Goal: Communication & Community: Share content

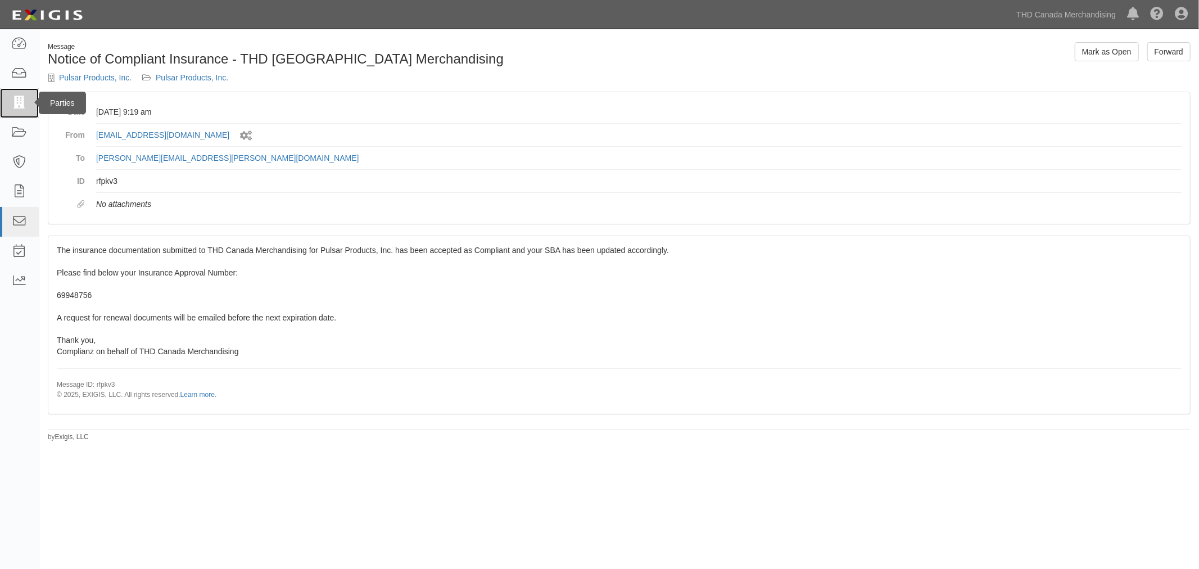
click at [19, 100] on icon at bounding box center [19, 103] width 16 height 13
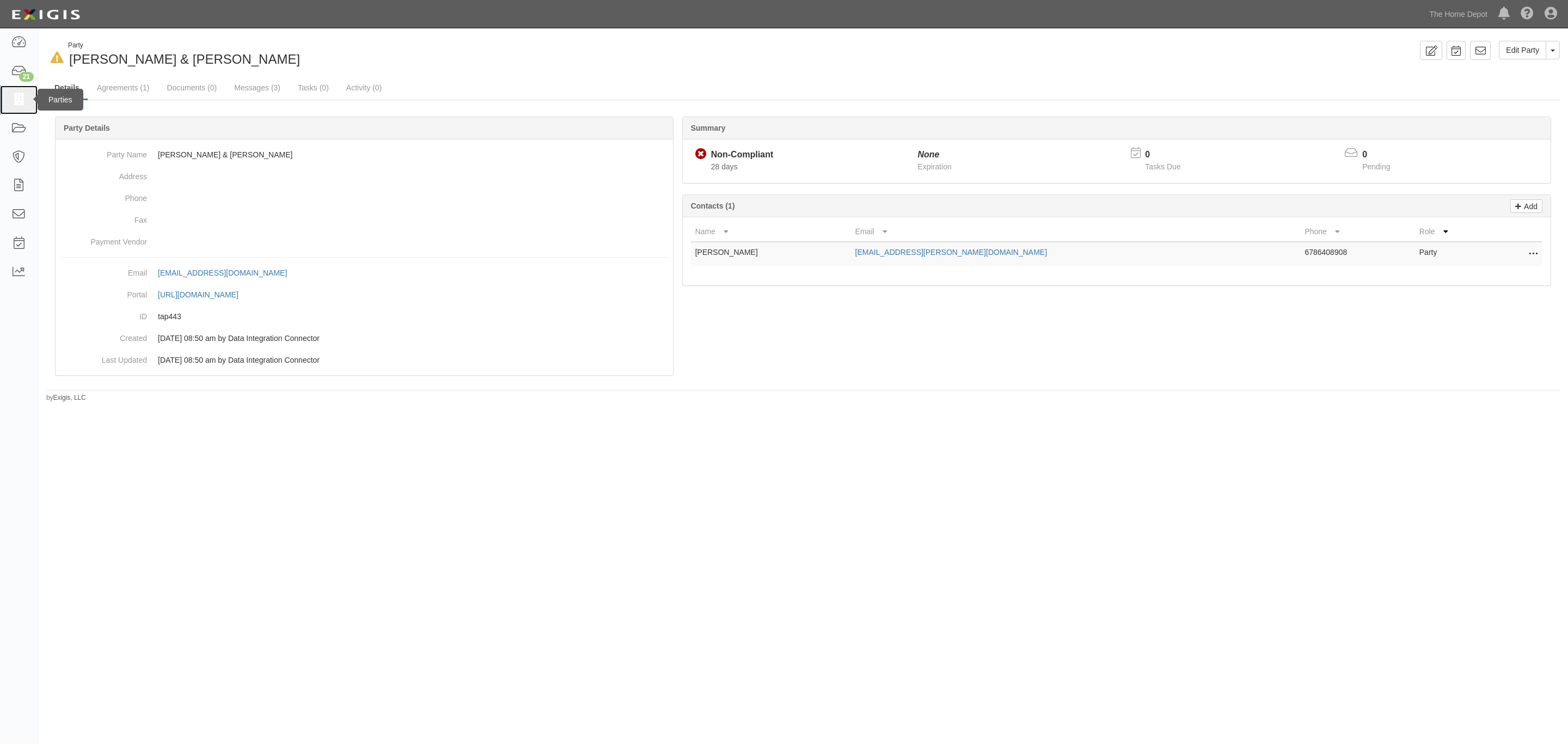
click at [15, 98] on icon at bounding box center [18, 100] width 15 height 13
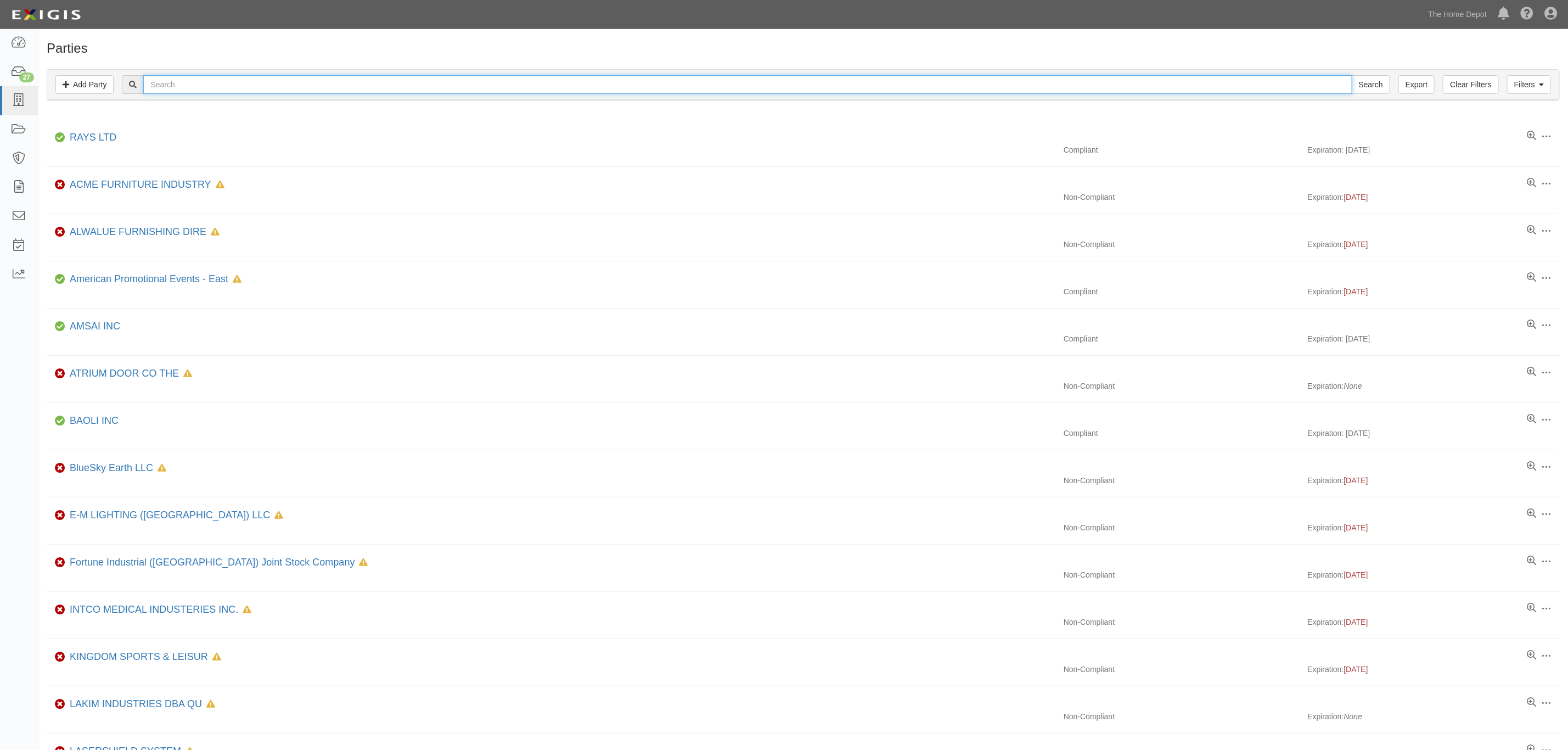
click at [791, 91] on input "text" at bounding box center [748, 84] width 1209 height 19
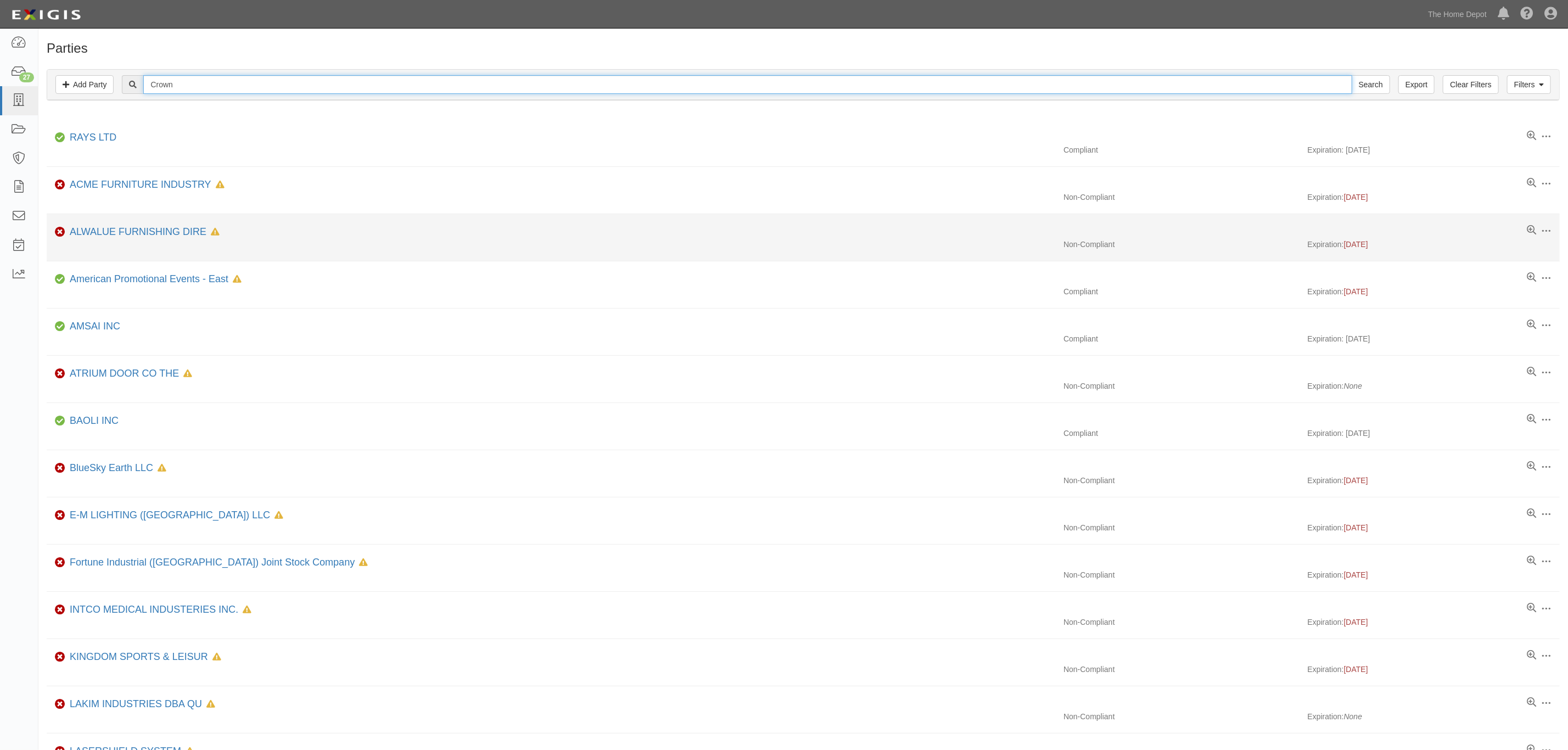
type input "Crown Bolt"
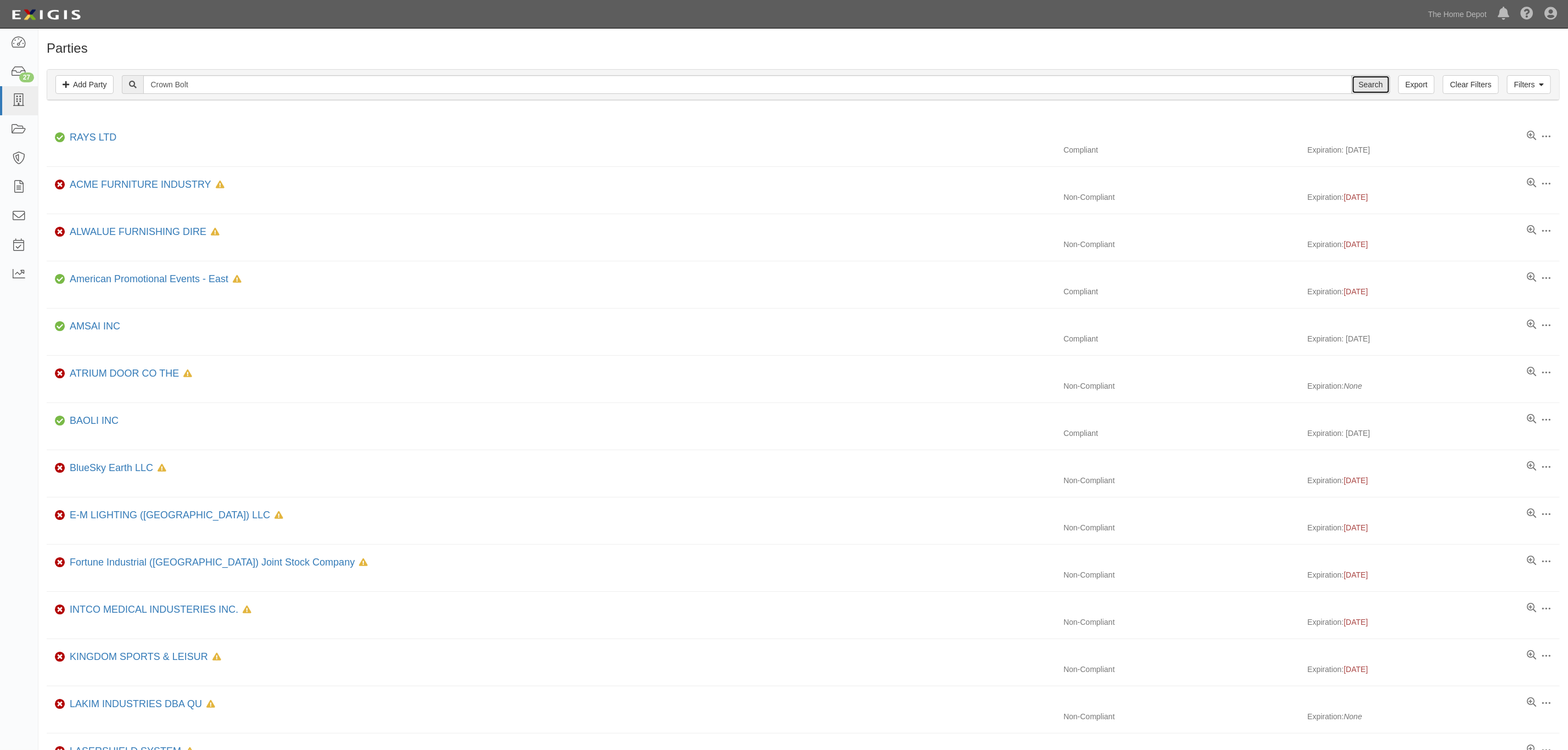
click at [1382, 84] on input "Search" at bounding box center [1371, 84] width 38 height 19
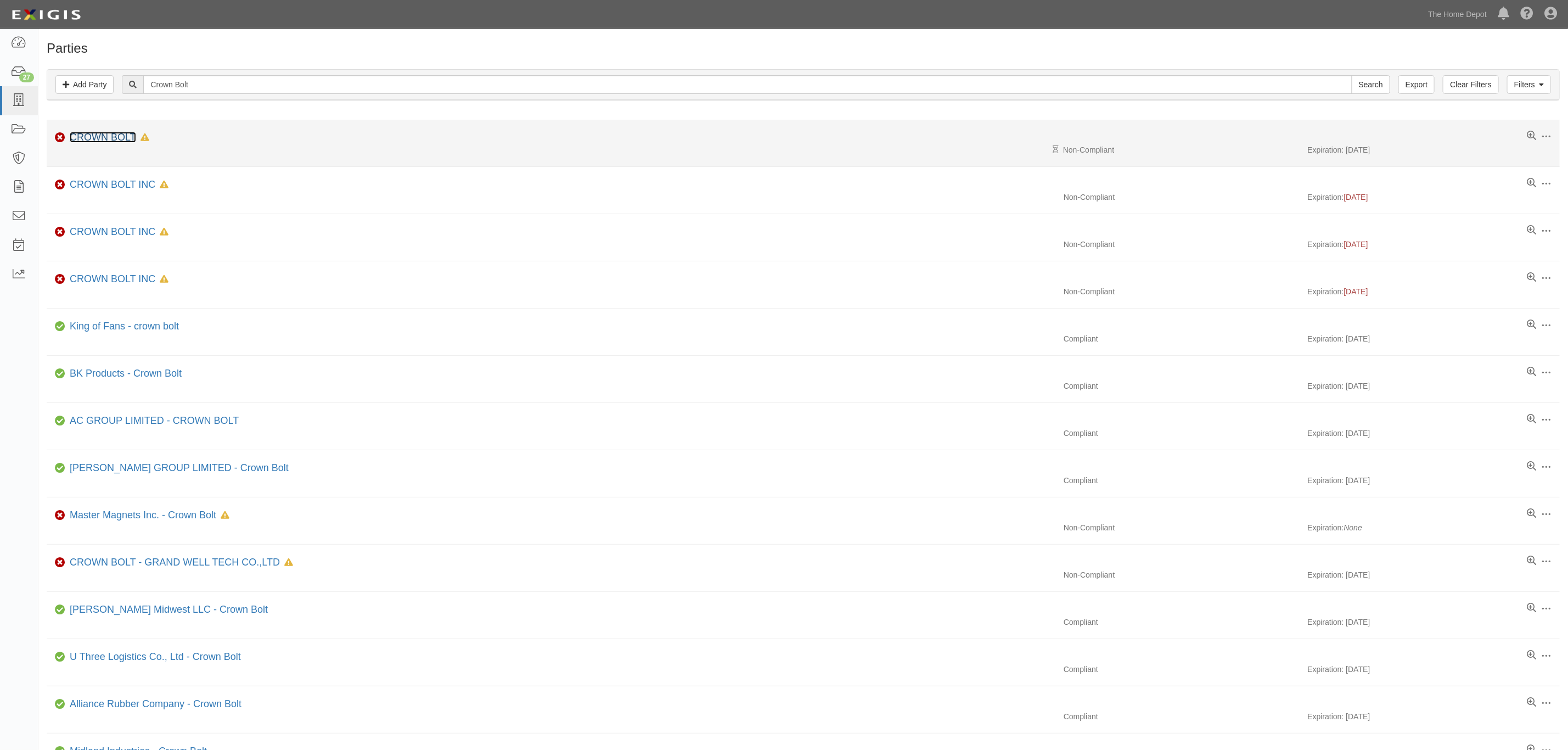
click at [104, 138] on link "CROWN BOLT" at bounding box center [103, 137] width 66 height 11
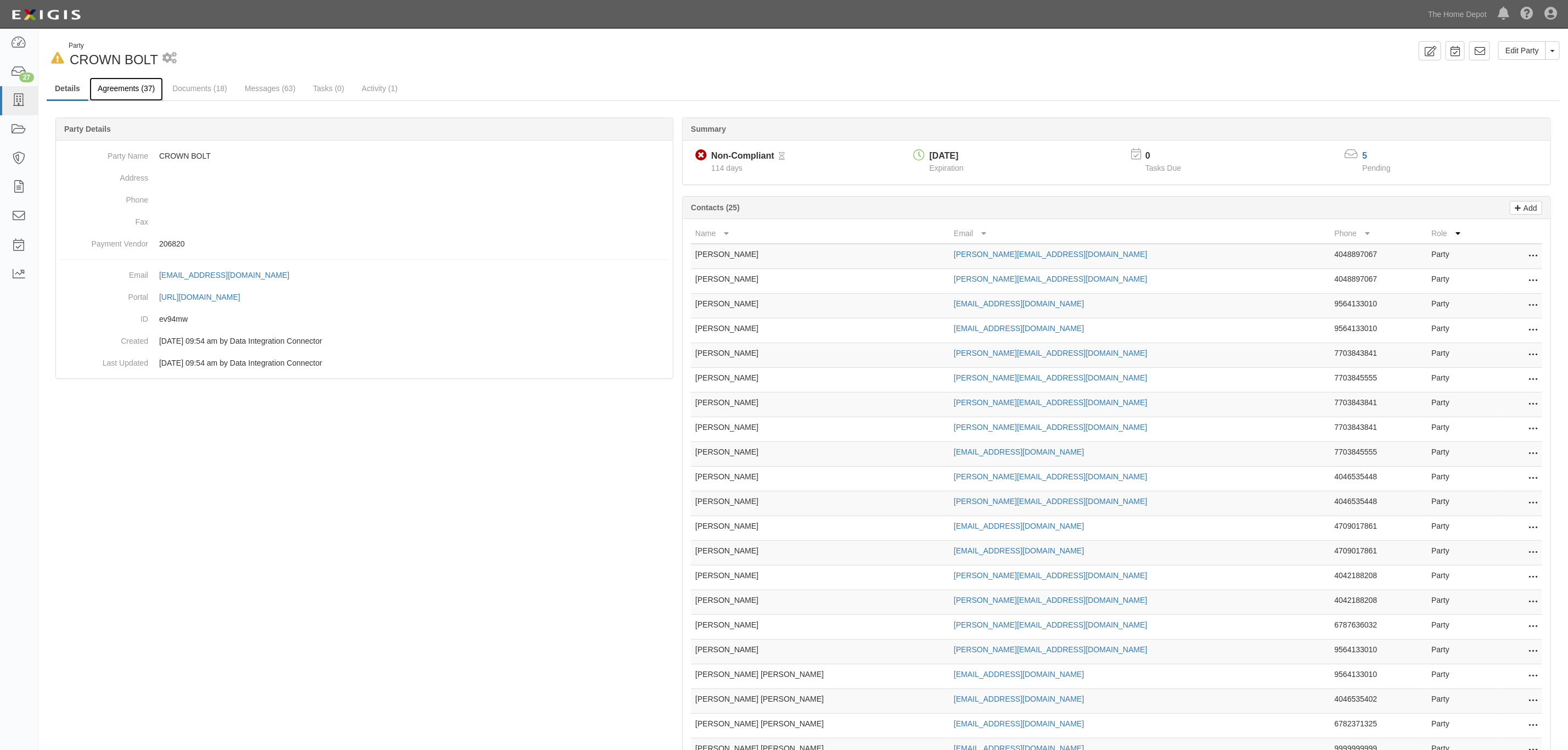
click at [132, 91] on link "Agreements (37)" at bounding box center [126, 89] width 73 height 23
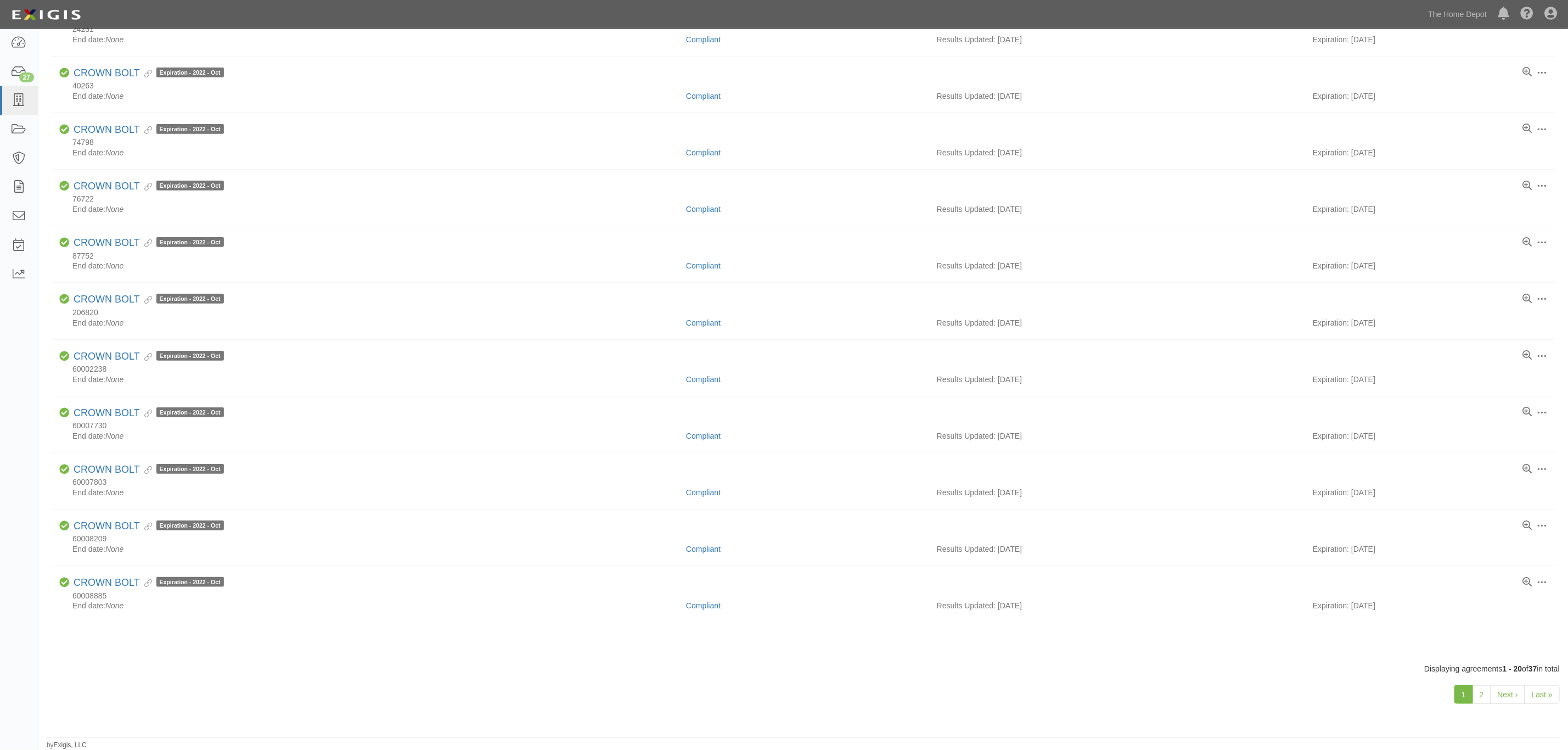
scroll to position [633, 0]
click at [1482, 687] on link "2" at bounding box center [1481, 694] width 19 height 19
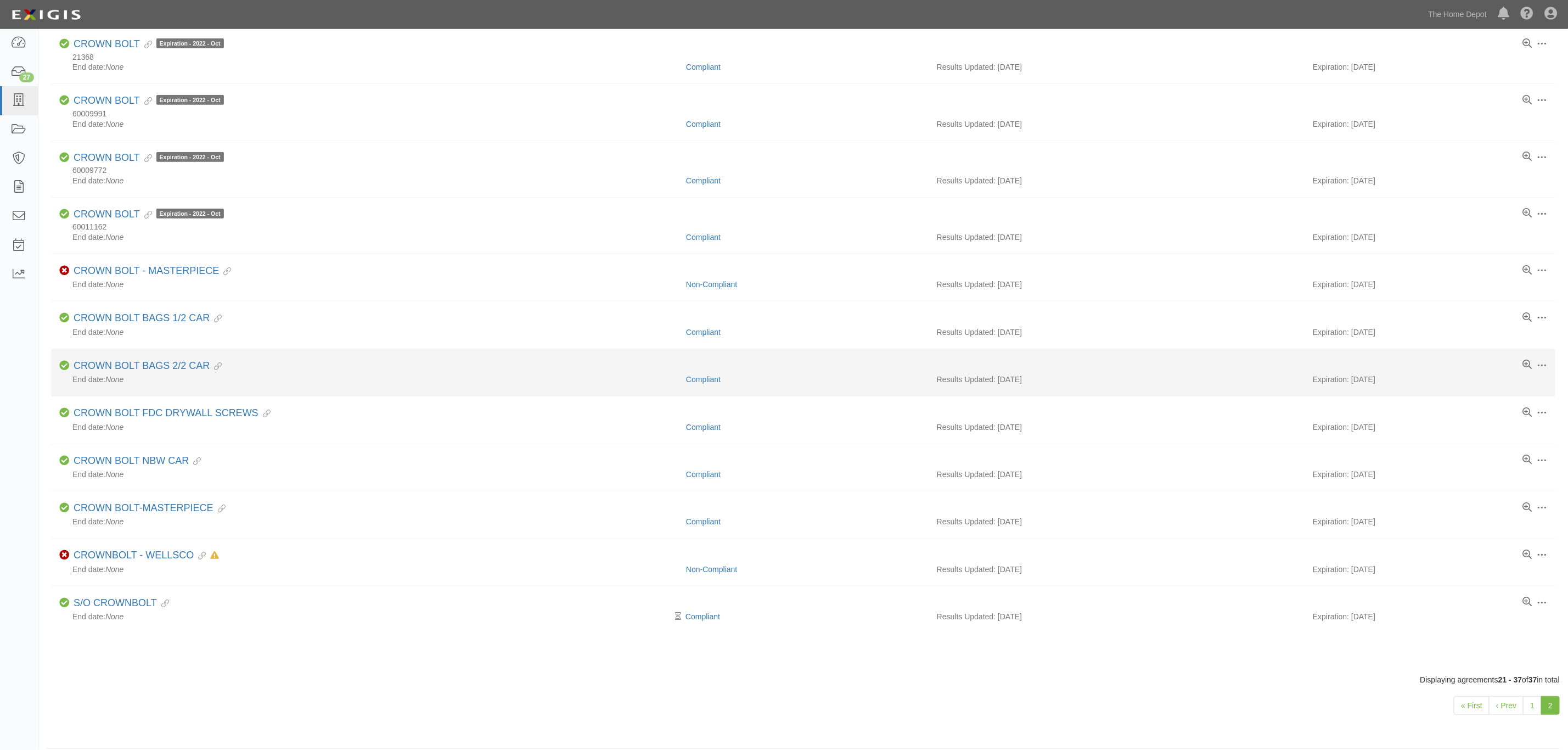
scroll to position [450, 0]
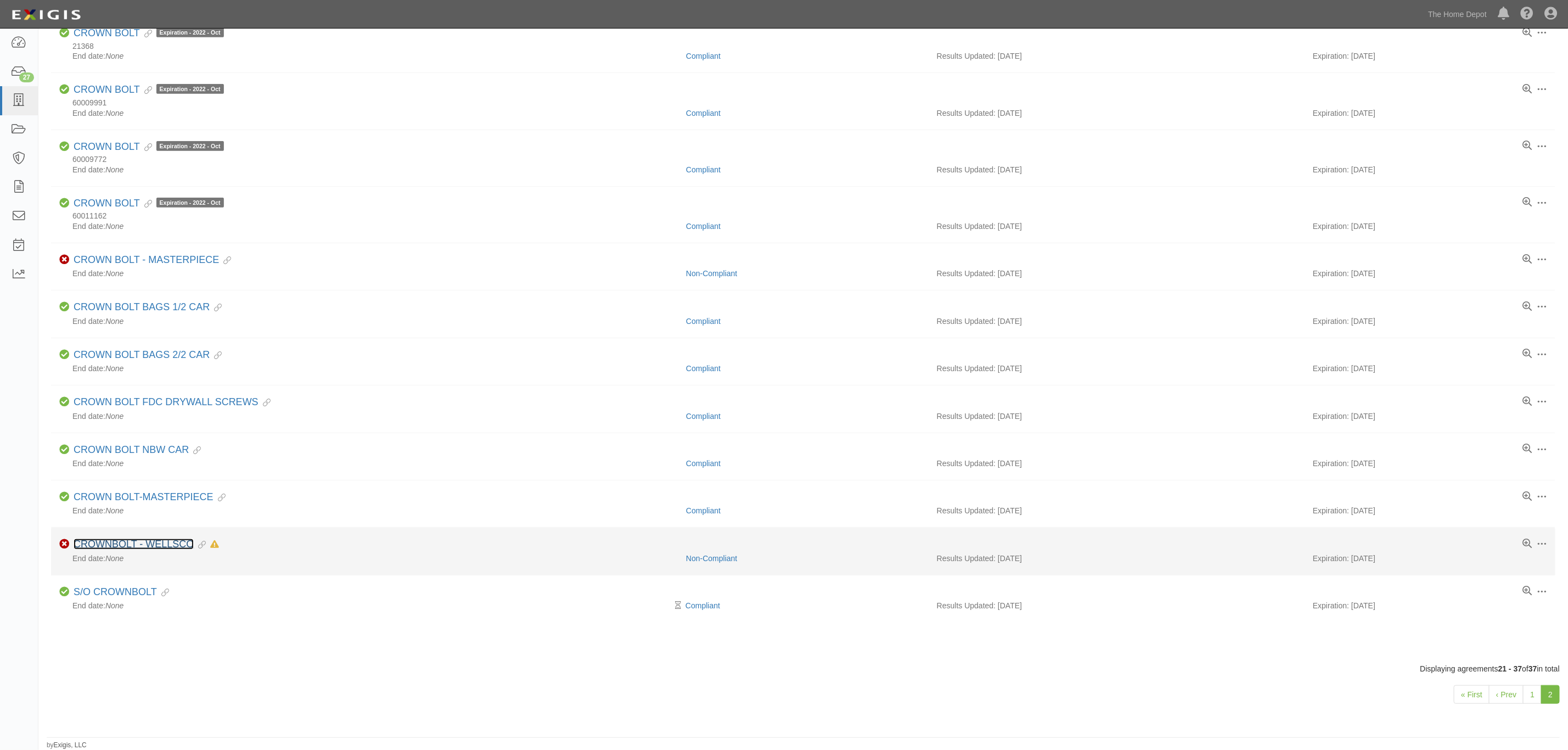
click at [149, 542] on link "CROWNBOLT - WELLSCO" at bounding box center [133, 544] width 120 height 11
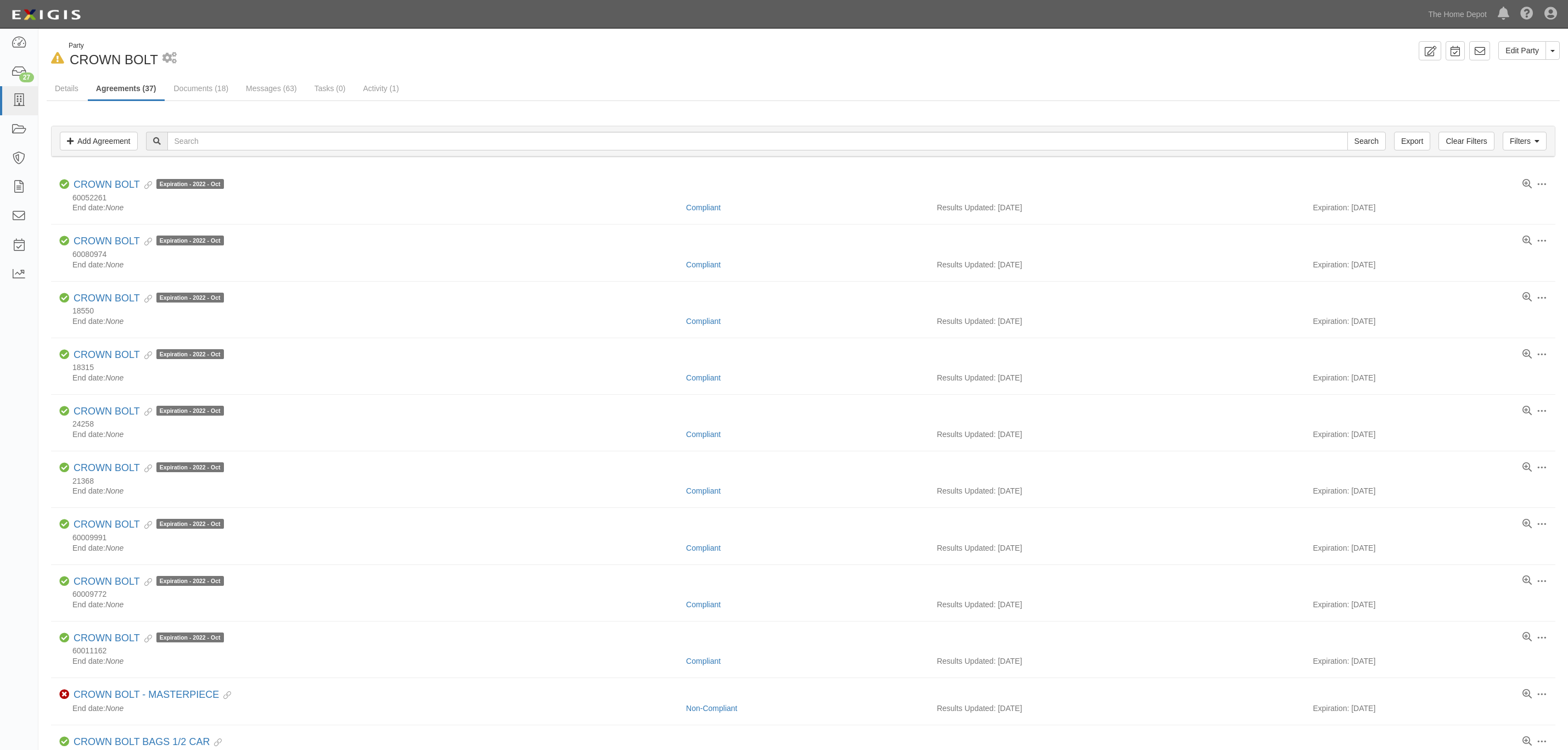
scroll to position [450, 0]
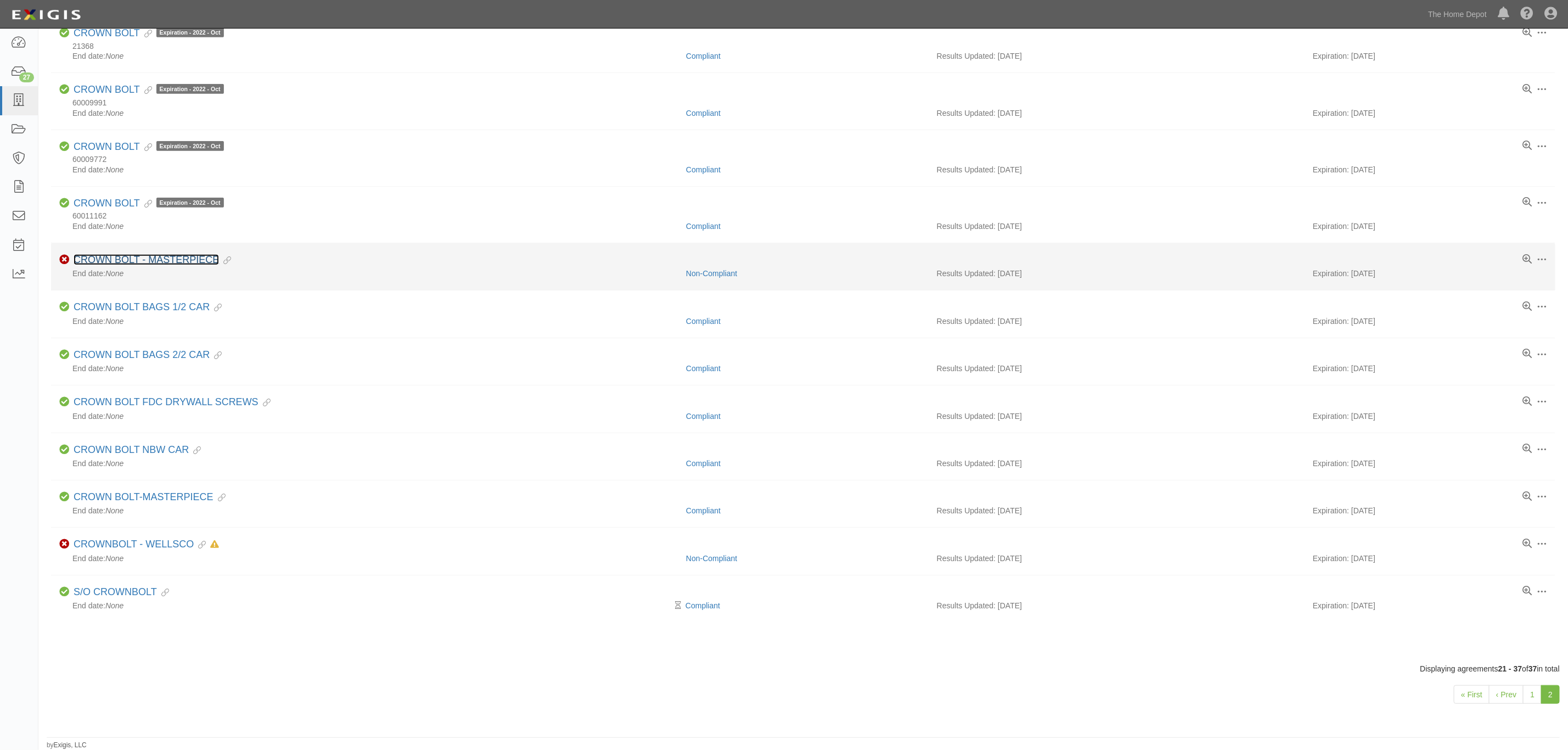
click at [132, 254] on link "CROWN BOLT - MASTERPIECE" at bounding box center [145, 259] width 145 height 11
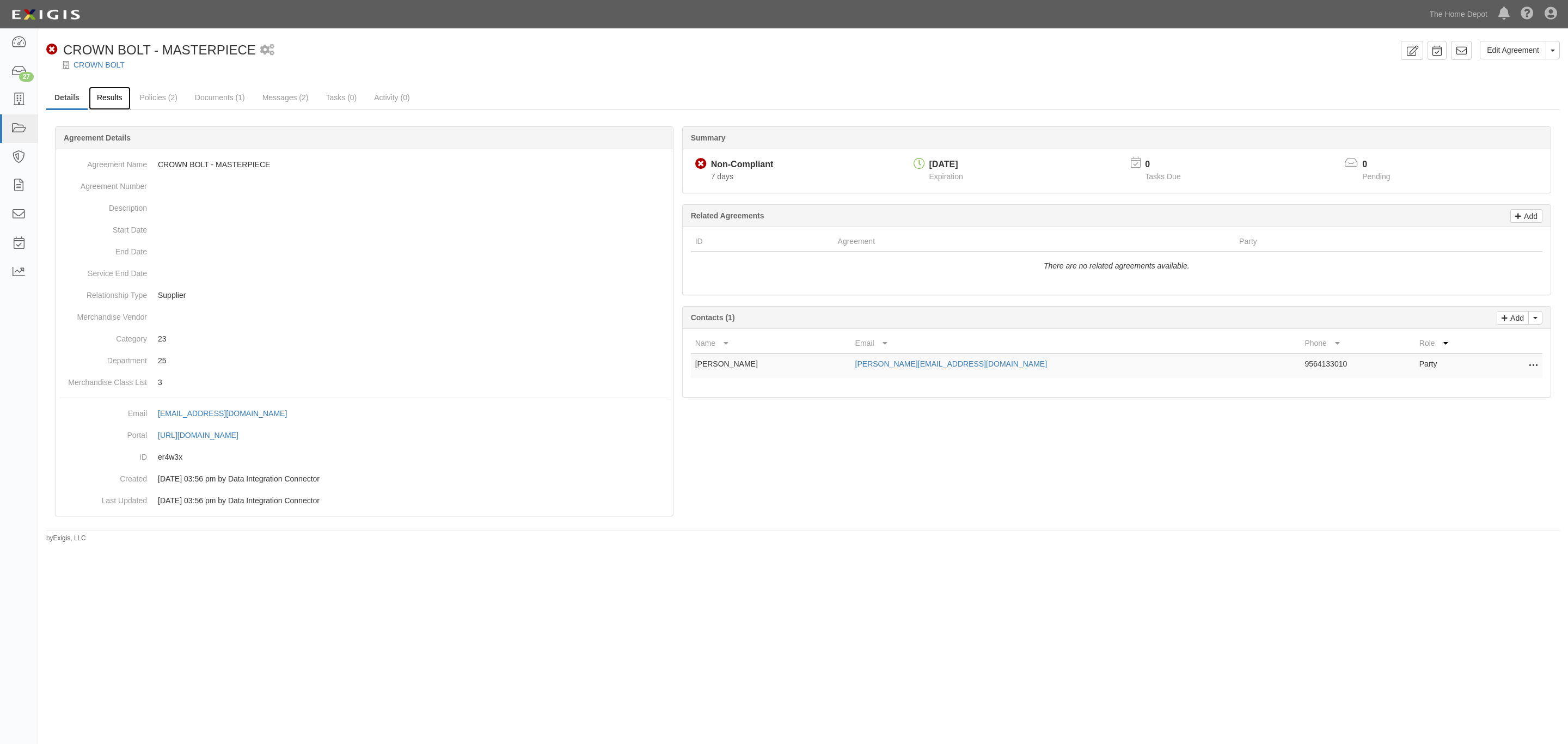
click at [108, 92] on link "Results" at bounding box center [109, 98] width 42 height 23
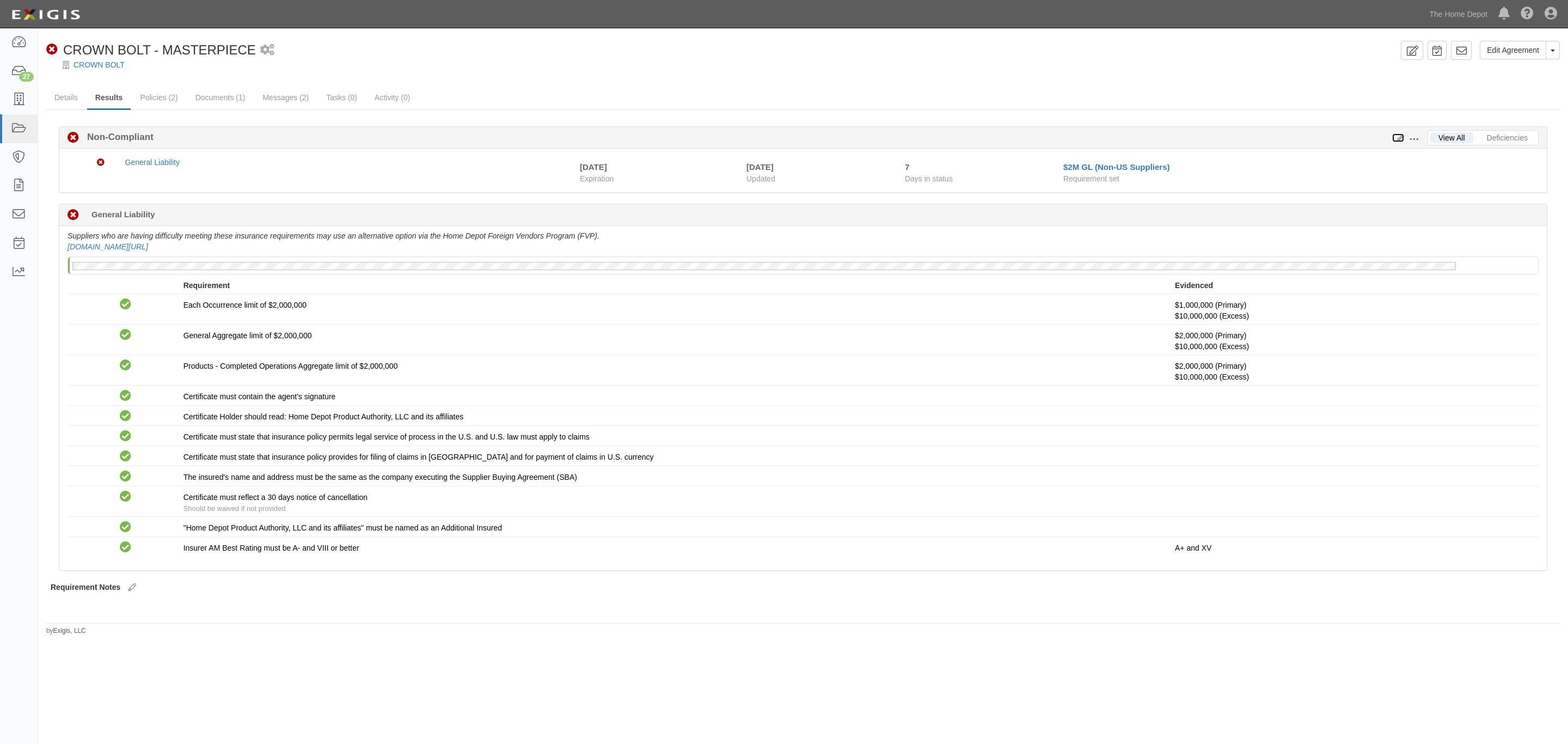
click at [1399, 138] on icon at bounding box center [1399, 139] width 12 height 8
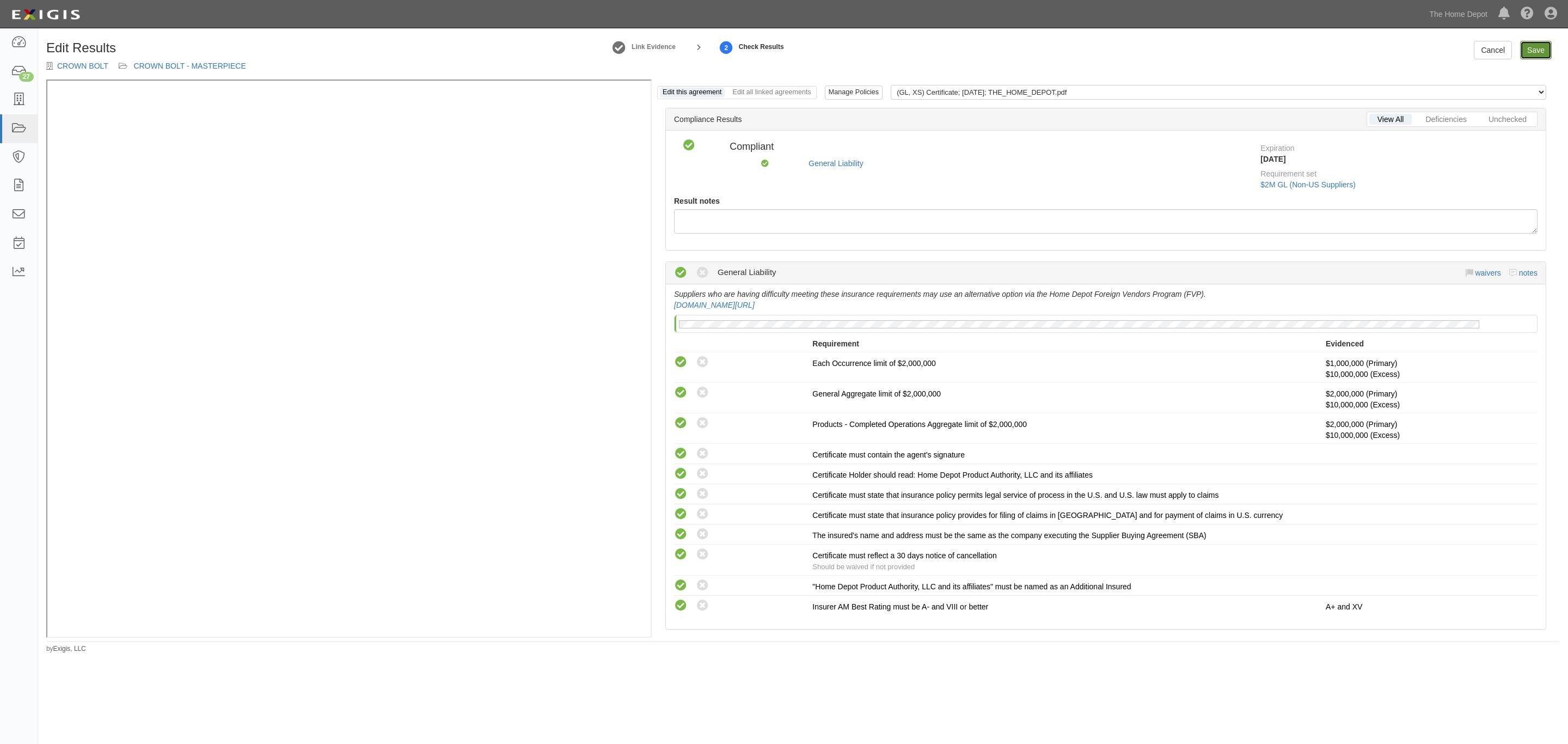
click at [1533, 43] on link "Save" at bounding box center [1536, 49] width 32 height 18
radio input "true"
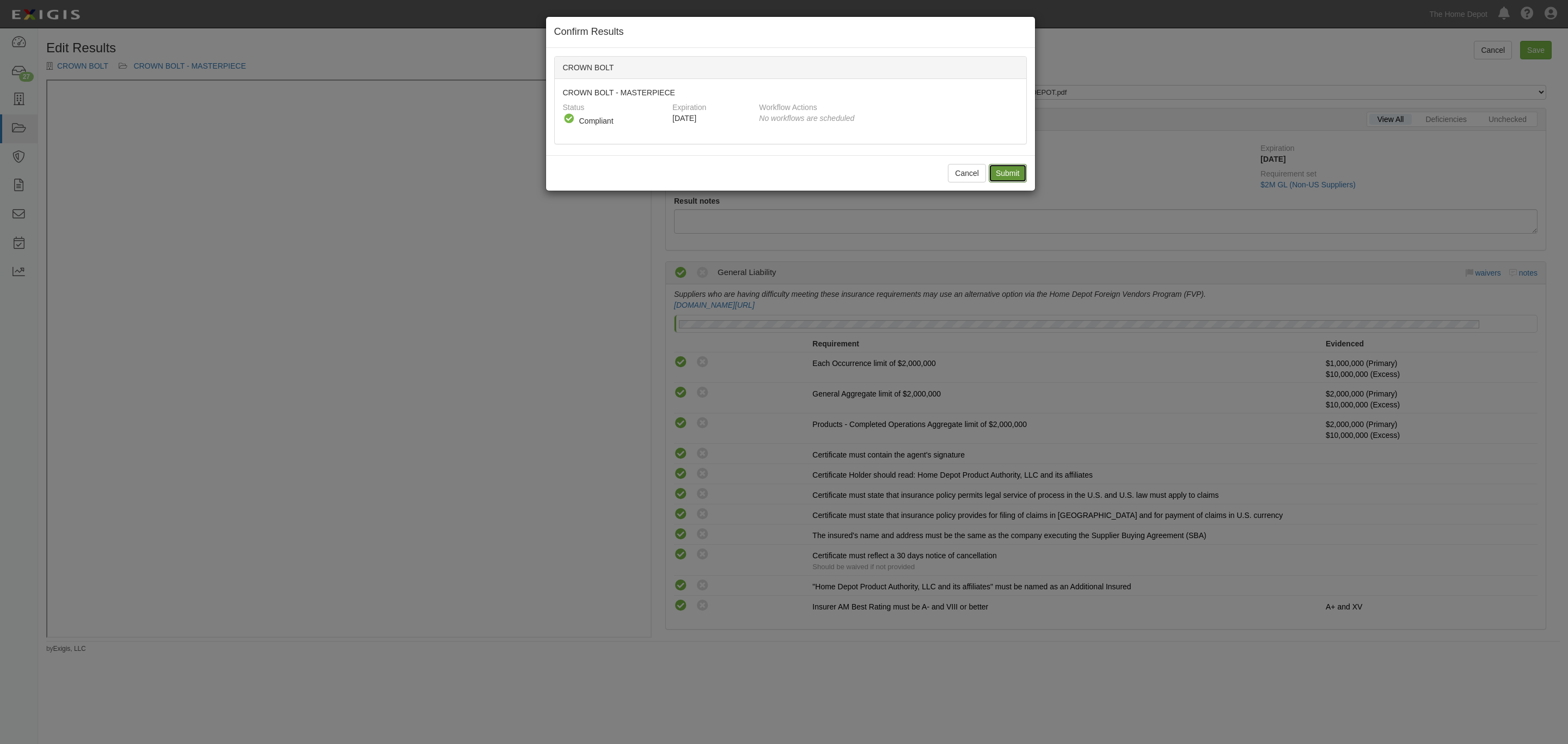
click at [994, 176] on input "Submit" at bounding box center [1007, 172] width 38 height 18
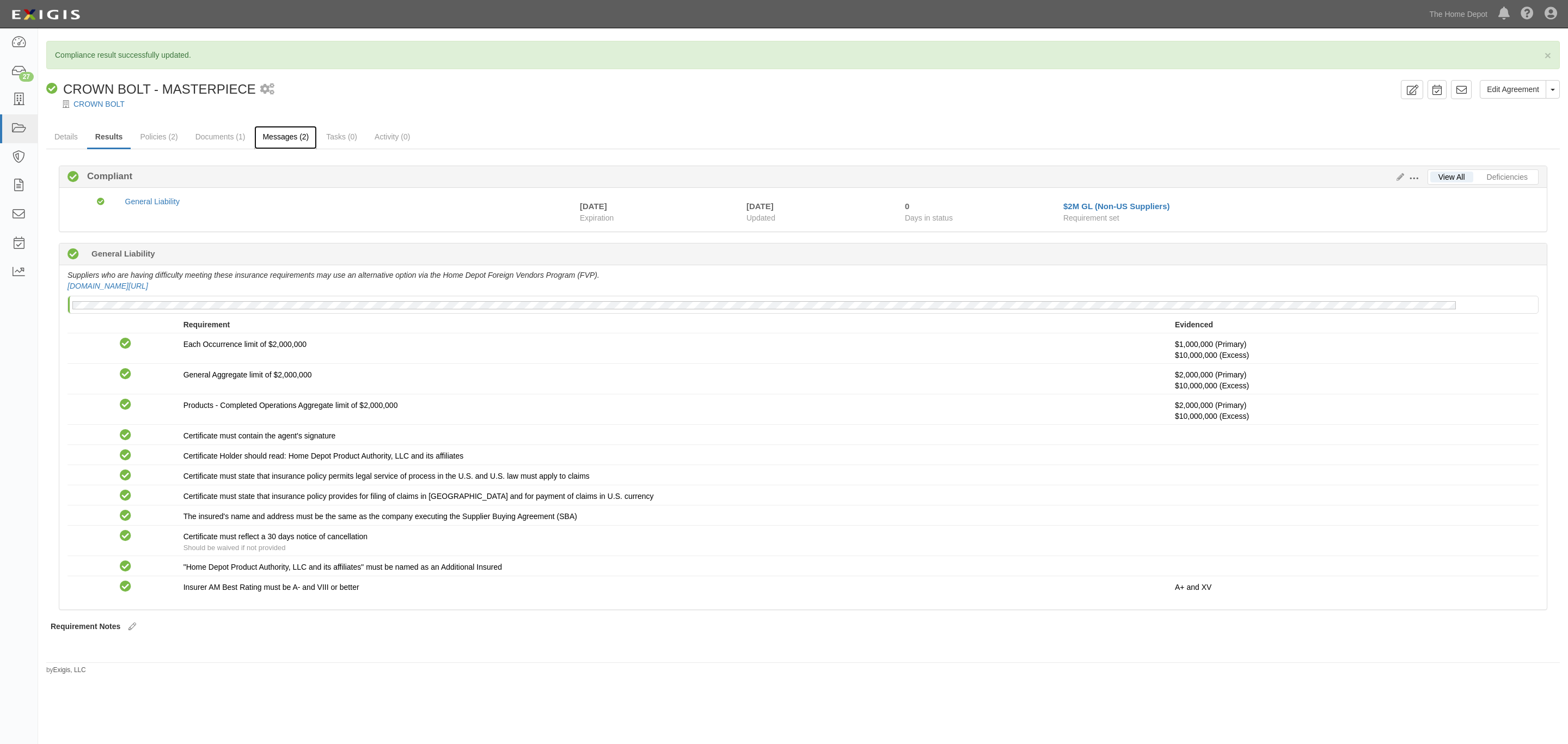
click at [290, 146] on link "Messages (2)" at bounding box center [286, 138] width 63 height 23
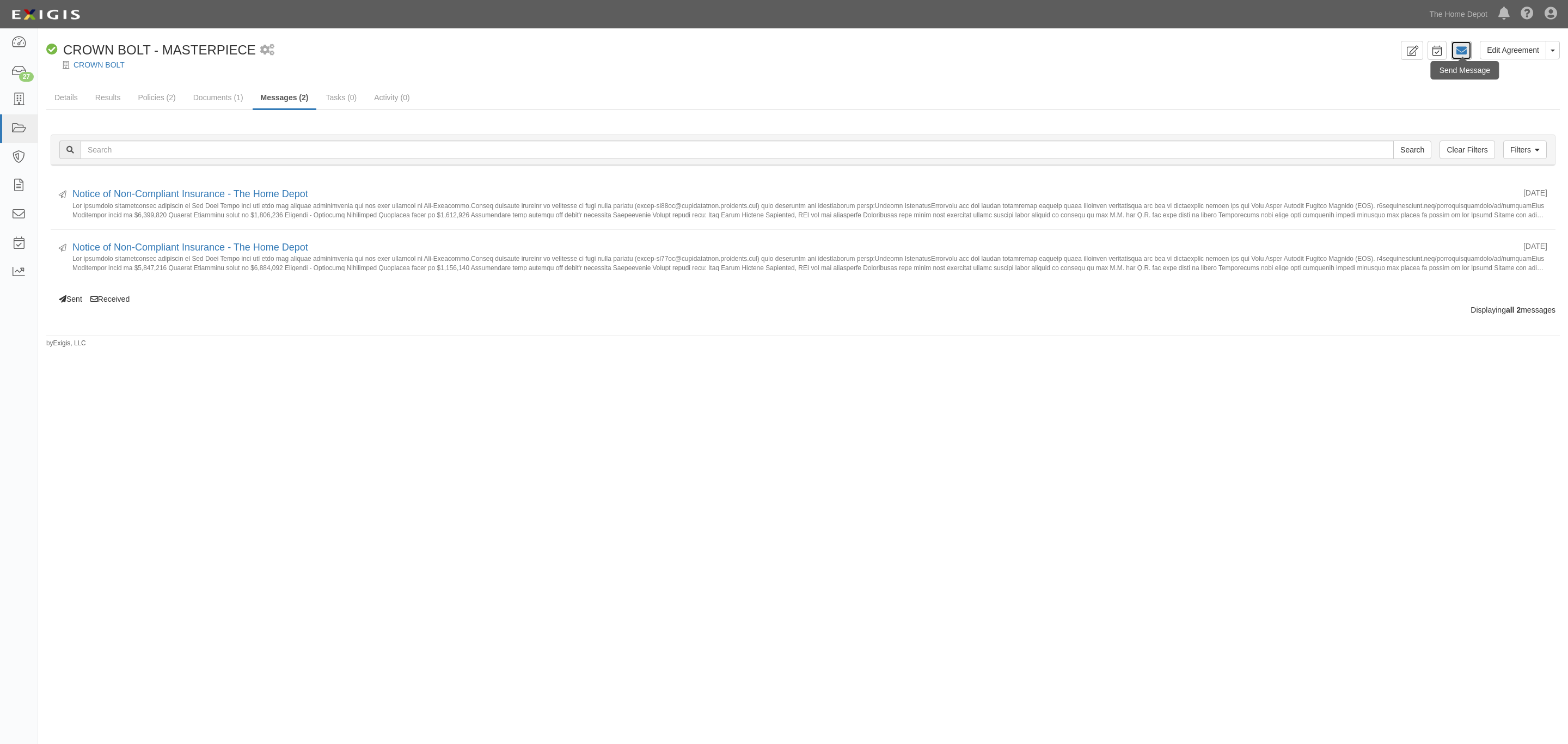
click at [1455, 49] on link at bounding box center [1460, 50] width 20 height 19
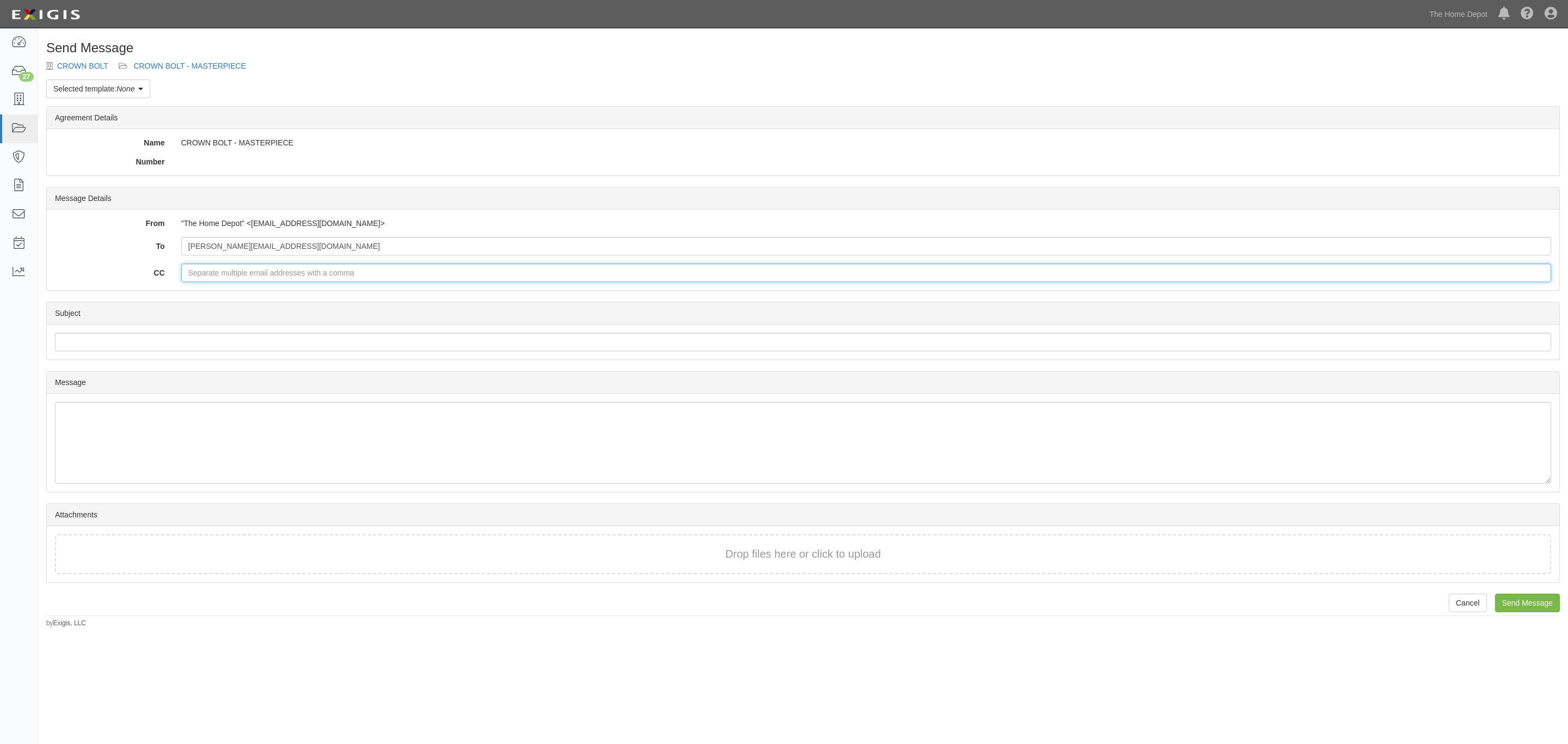
click at [241, 277] on input "CC" at bounding box center [866, 272] width 1370 height 18
click at [396, 240] on input "[PERSON_NAME][EMAIL_ADDRESS][DOMAIN_NAME]" at bounding box center [866, 246] width 1370 height 18
click at [338, 270] on input "CC" at bounding box center [866, 272] width 1370 height 18
click at [499, 273] on input "CC" at bounding box center [866, 272] width 1370 height 18
paste input "[EMAIL_ADDRESS][DOMAIN_NAME]"
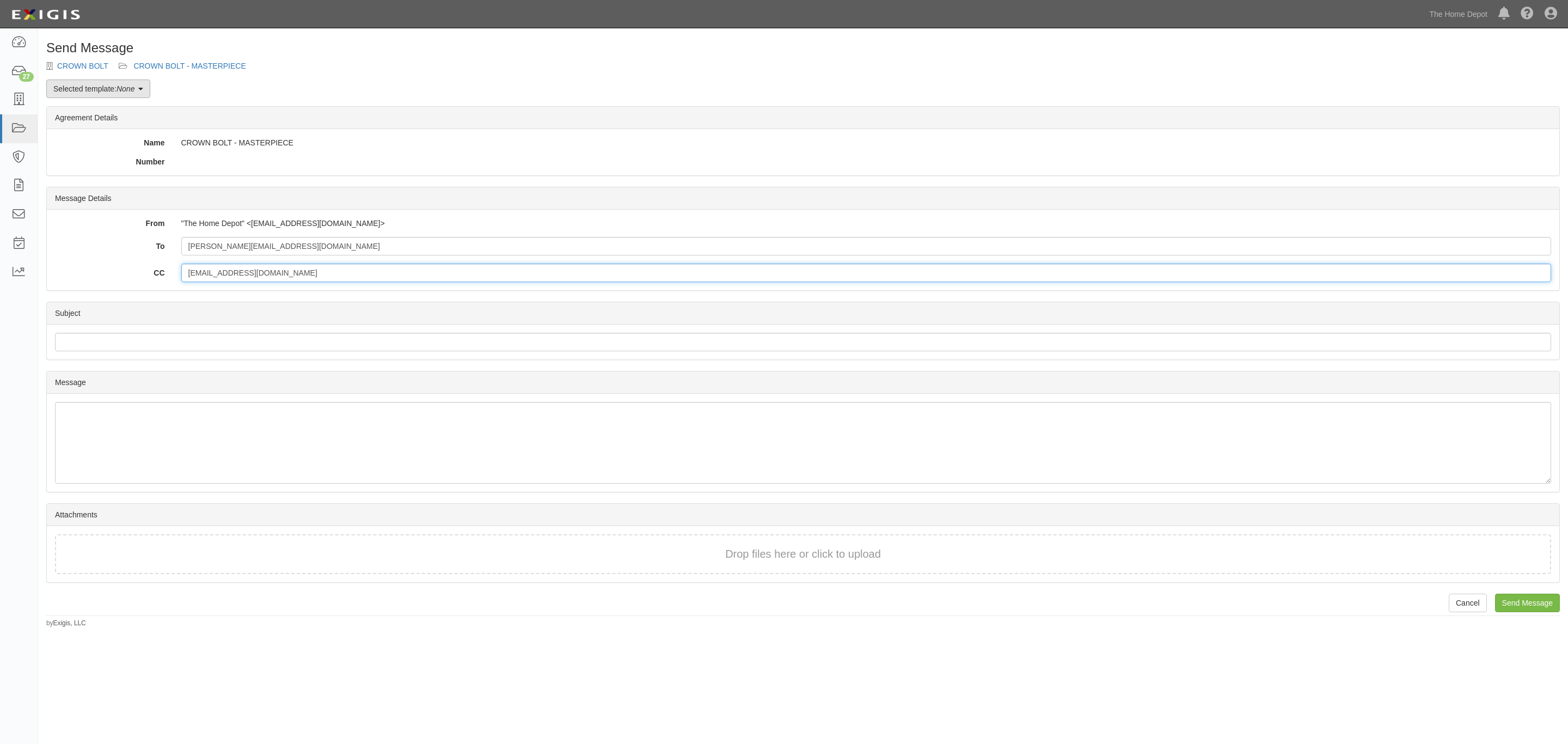
type input "[EMAIL_ADDRESS][DOMAIN_NAME]"
click at [141, 92] on icon at bounding box center [140, 89] width 5 height 8
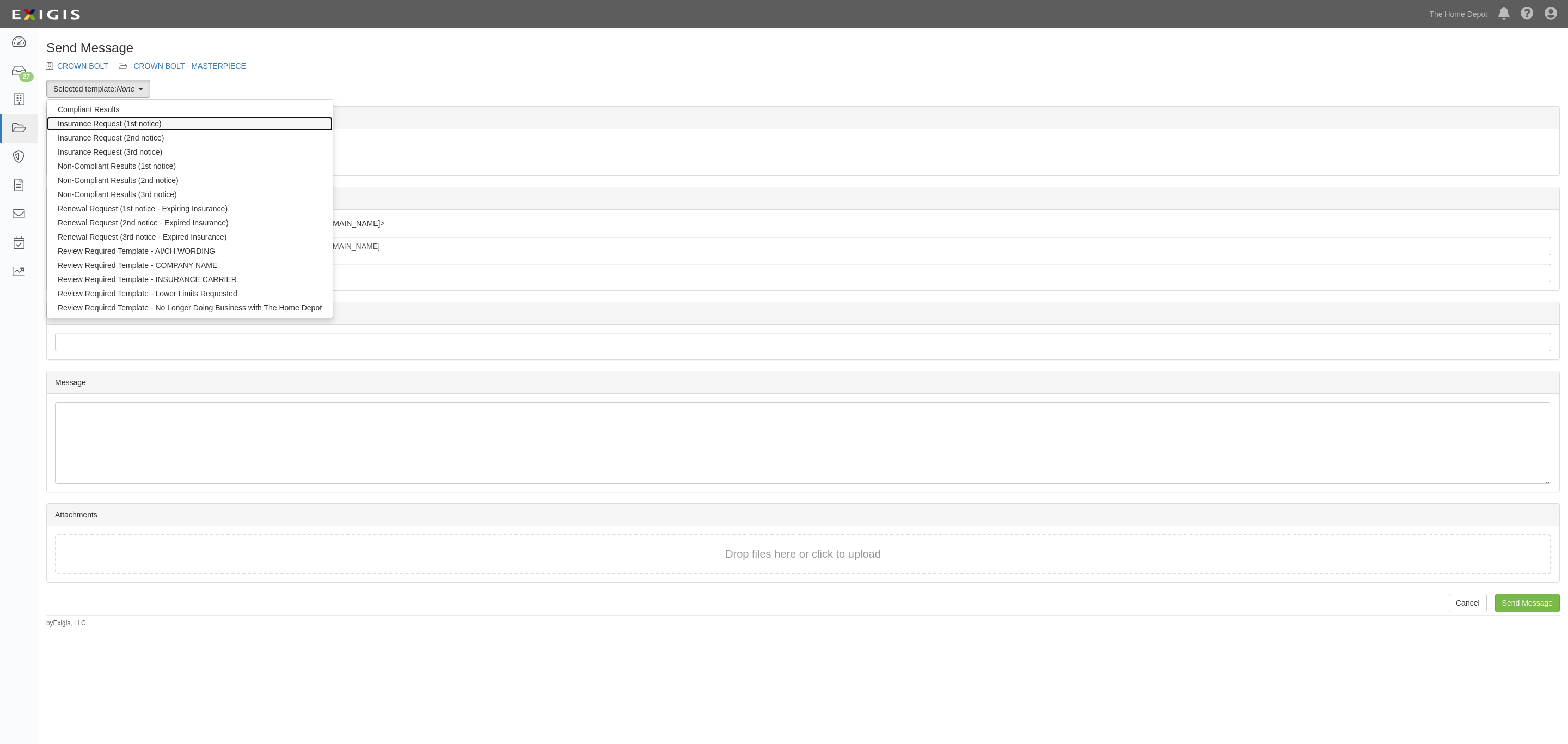
click at [123, 116] on link "Insurance Request (1st notice)" at bounding box center [189, 123] width 286 height 15
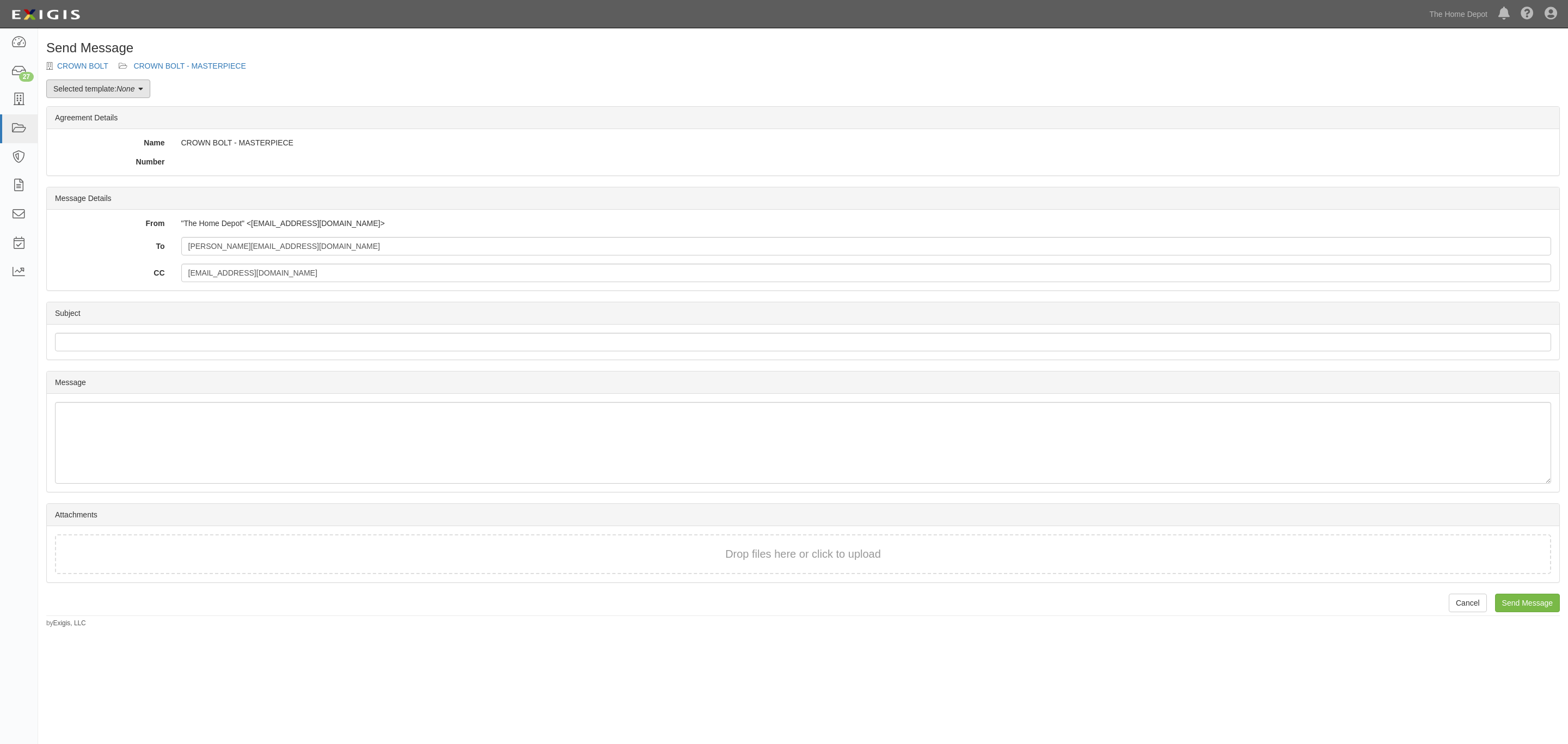
click at [57, 94] on link "Selected template: None" at bounding box center [98, 88] width 104 height 18
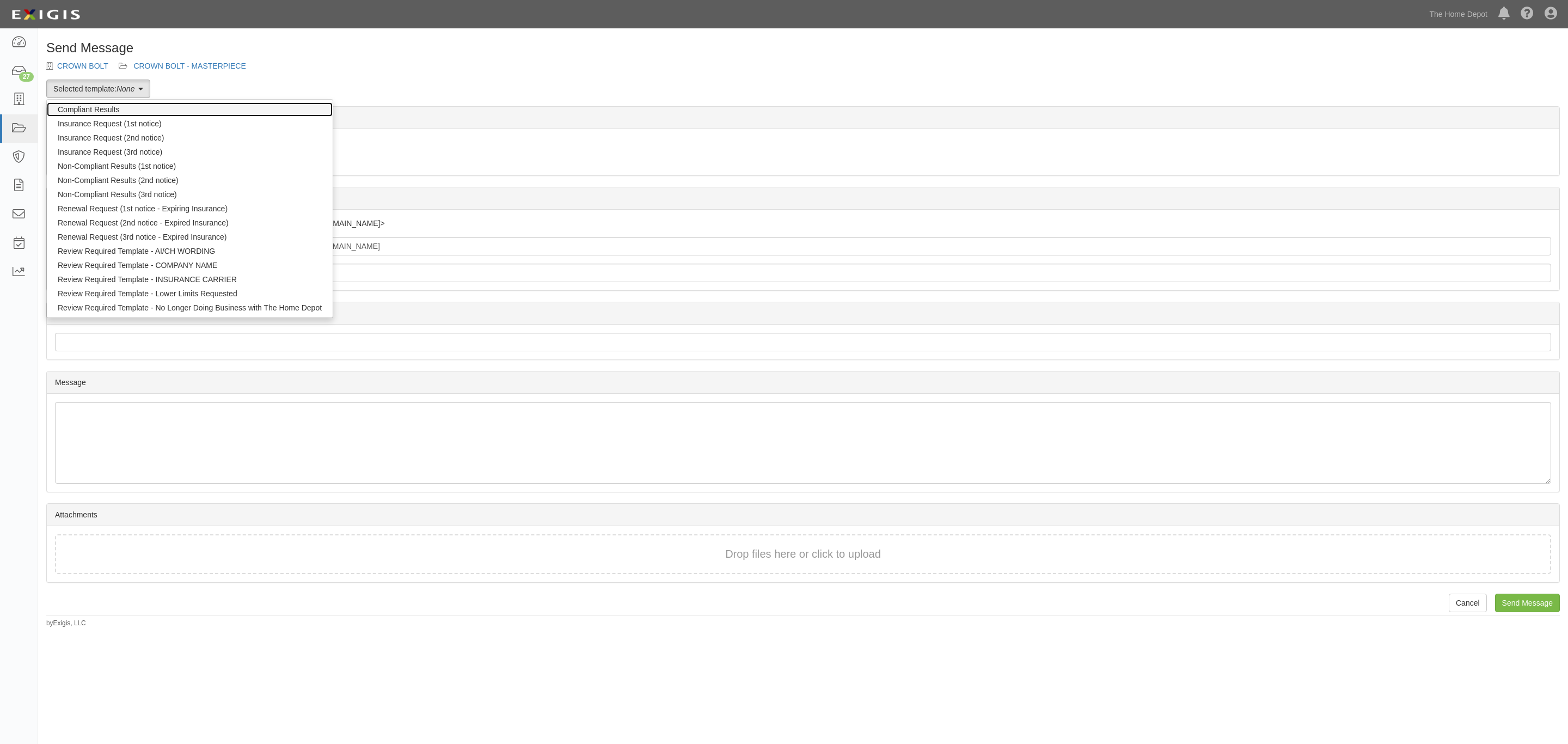
click at [67, 112] on link "Compliant Results" at bounding box center [189, 109] width 286 height 15
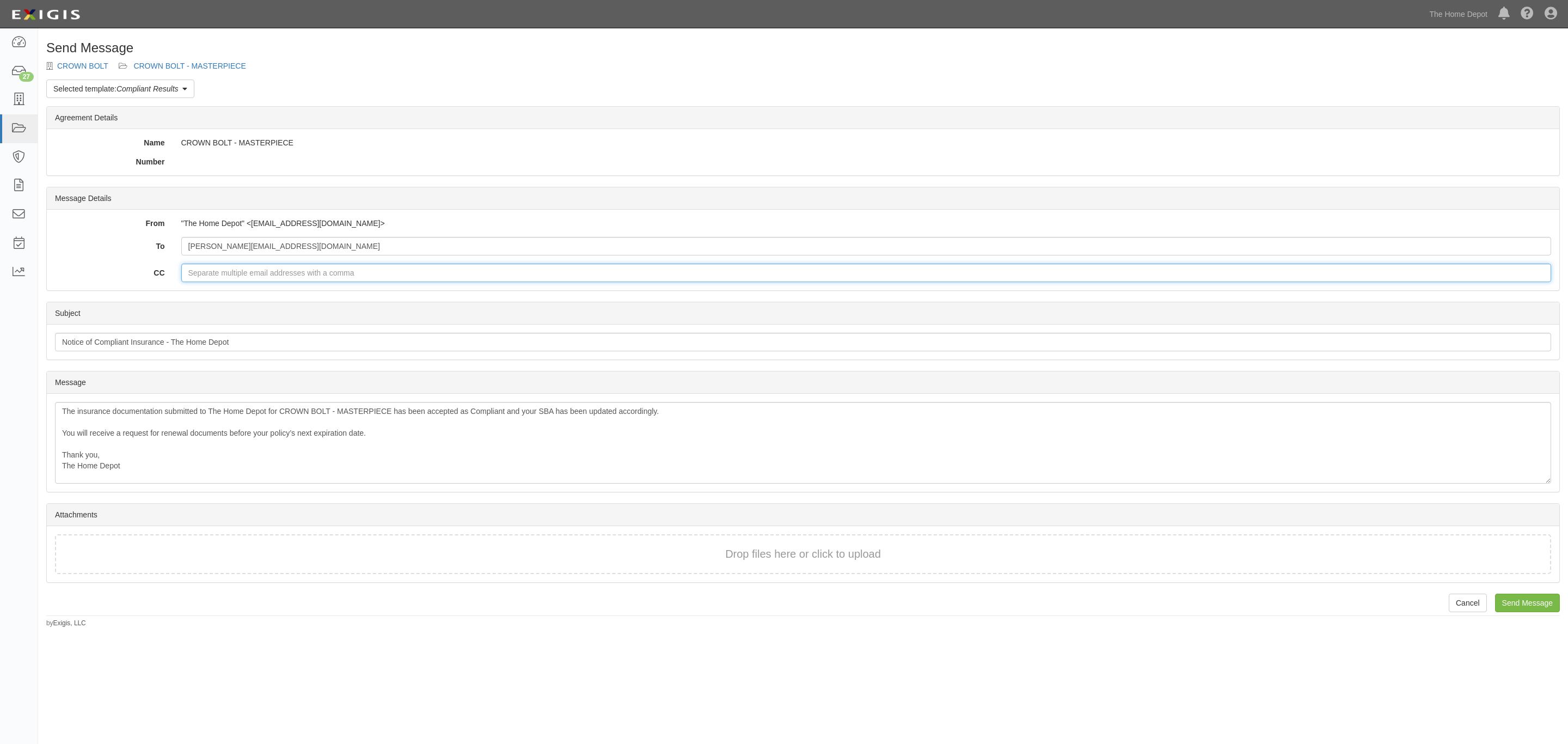
click at [251, 268] on input "CC" at bounding box center [866, 272] width 1370 height 18
paste input "CESAR_ORTIZ1@homedepot.com"
type input "CESAR_ORTIZ1@homedepot.com"
click at [384, 555] on div "Drop files here or click to upload" at bounding box center [803, 554] width 1472 height 16
click at [1520, 597] on input "Send Message" at bounding box center [1527, 603] width 65 height 18
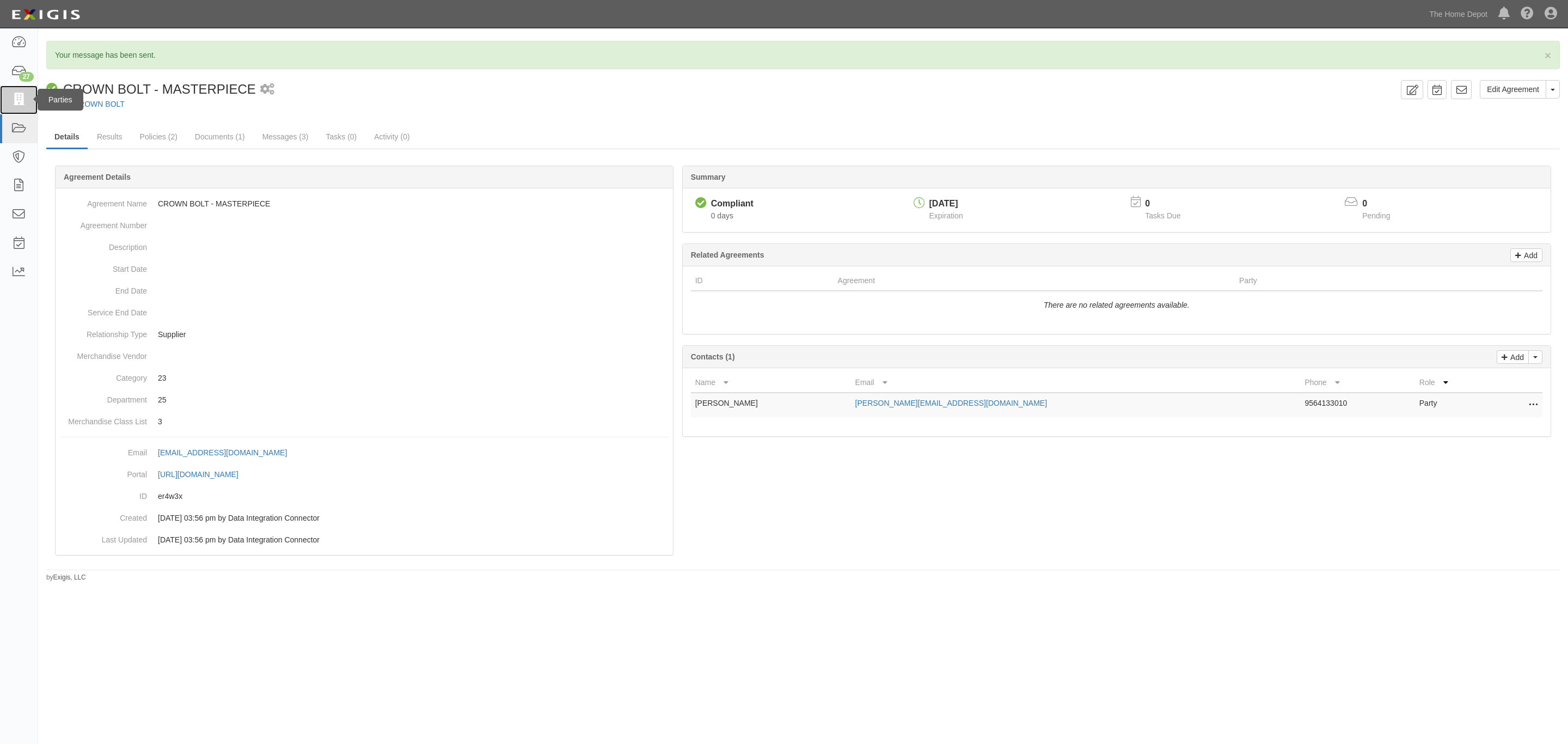
click at [29, 105] on link at bounding box center [18, 100] width 38 height 29
